Goal: Transaction & Acquisition: Purchase product/service

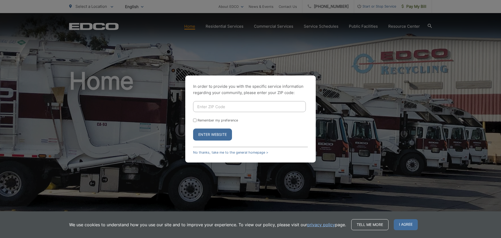
click at [250, 64] on div "In order to provide you with the specific service information regarding your co…" at bounding box center [250, 119] width 501 height 238
click at [221, 103] on input "Enter ZIP Code" at bounding box center [249, 106] width 113 height 11
type input "92029"
click at [193, 120] on input "Remember my preference" at bounding box center [194, 120] width 3 height 3
checkbox input "true"
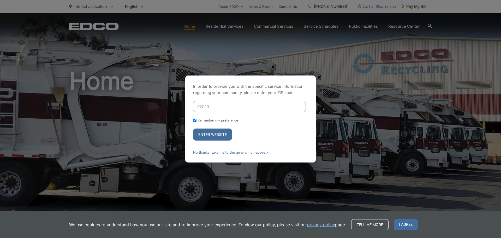
checkbox input "true"
click at [206, 134] on button "Enter Website" at bounding box center [212, 134] width 39 height 12
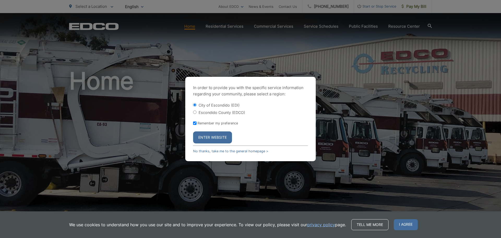
click at [195, 113] on input "Escondido County (EDCO)" at bounding box center [194, 111] width 3 height 3
radio input "true"
click at [204, 139] on button "Enter Website" at bounding box center [212, 137] width 39 height 12
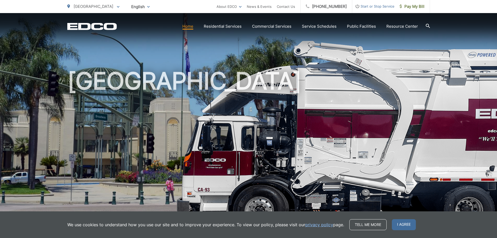
drag, startPoint x: 404, startPoint y: 225, endPoint x: 401, endPoint y: 222, distance: 3.5
click at [404, 225] on span "I agree" at bounding box center [404, 224] width 24 height 11
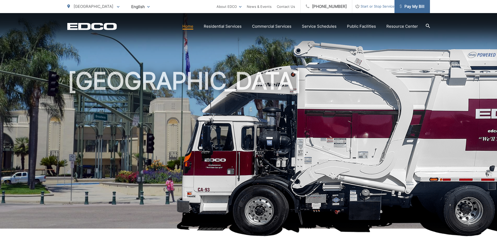
click at [417, 8] on span "Pay My Bill" at bounding box center [412, 6] width 25 height 6
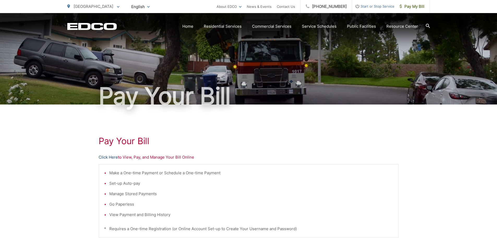
click at [113, 158] on link "Click Here" at bounding box center [108, 157] width 19 height 6
